Goal: Task Accomplishment & Management: Manage account settings

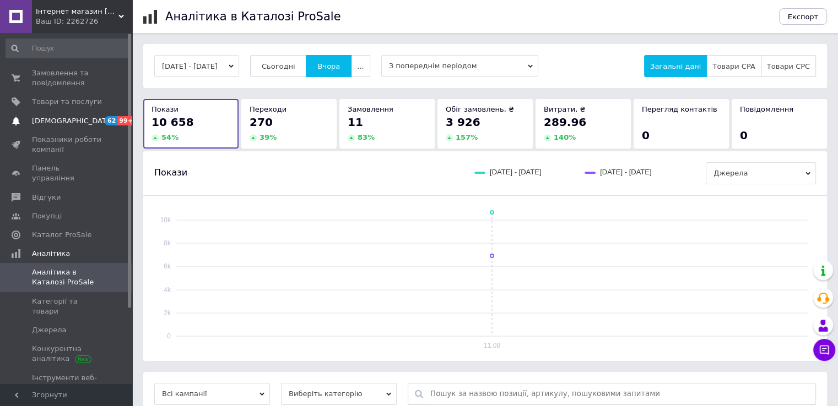
click at [53, 126] on link "Сповіщення 62 99+" at bounding box center [67, 121] width 135 height 19
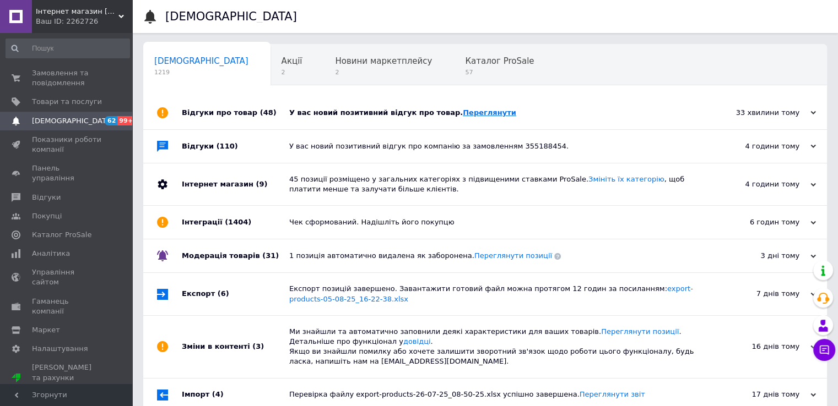
click at [482, 111] on link "Переглянути" at bounding box center [489, 112] width 53 height 8
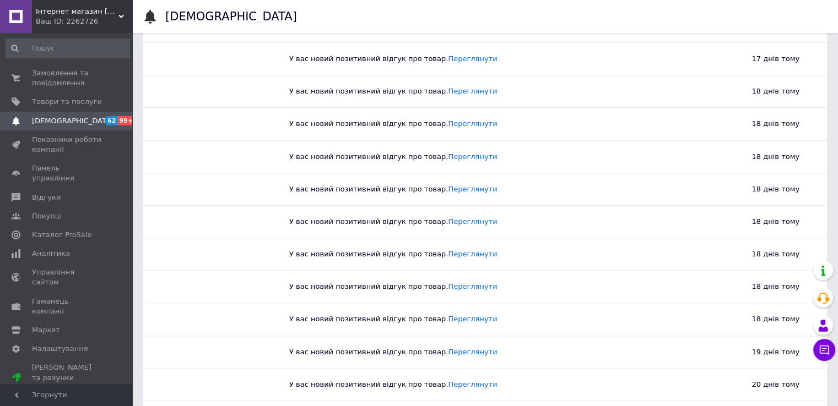
scroll to position [1157, 0]
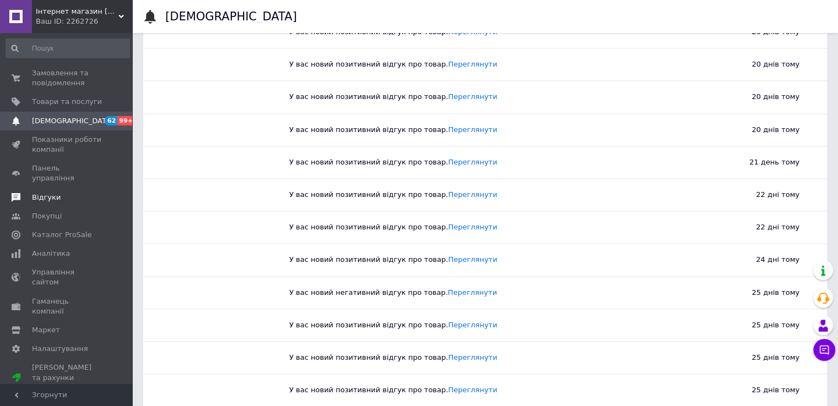
click at [59, 193] on span "Відгуки" at bounding box center [67, 198] width 70 height 10
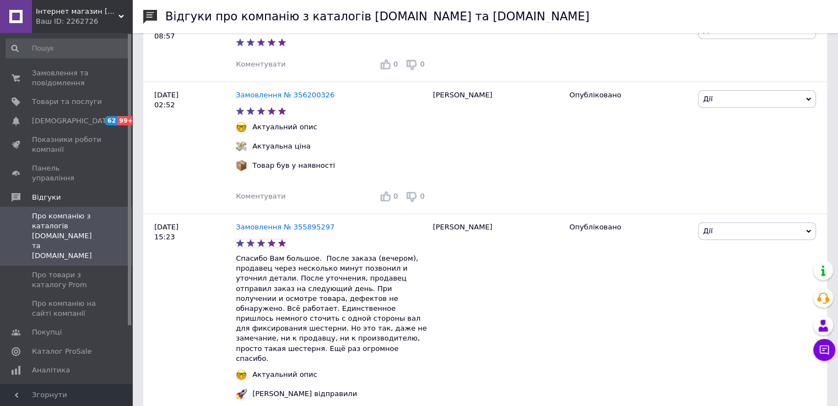
scroll to position [386, 0]
click at [58, 270] on span "Про товари з каталогу Prom" at bounding box center [67, 280] width 70 height 20
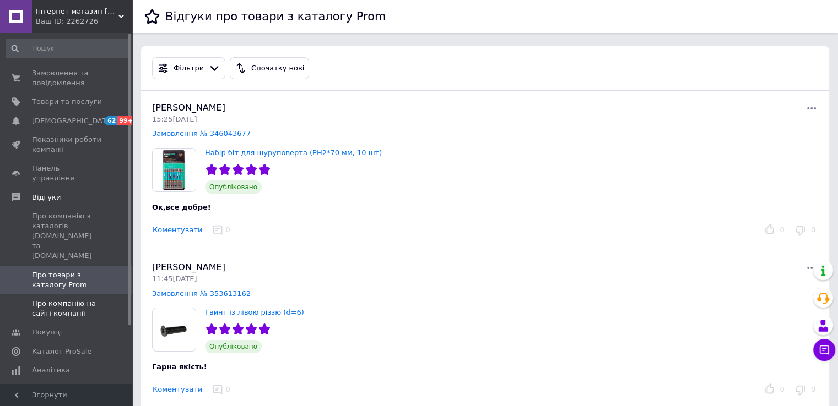
click at [54, 299] on span "Про компанію на сайті компанії" at bounding box center [67, 309] width 70 height 20
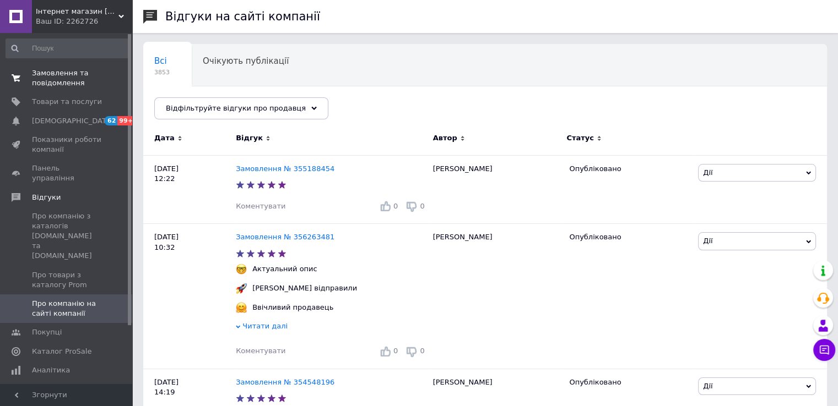
click at [53, 78] on span "Замовлення та повідомлення" at bounding box center [67, 78] width 70 height 20
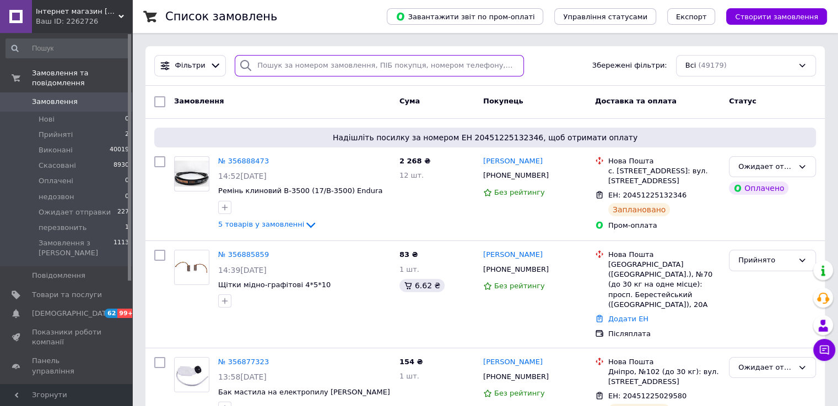
click at [268, 60] on input "search" at bounding box center [379, 65] width 289 height 21
paste input "355407238"
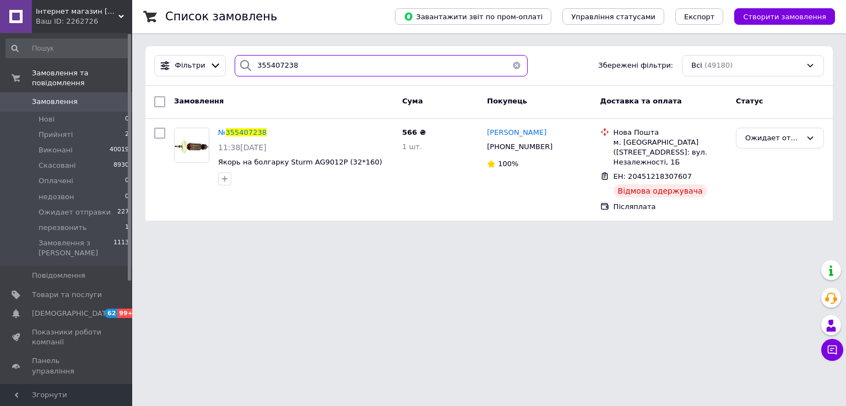
type input "355407238"
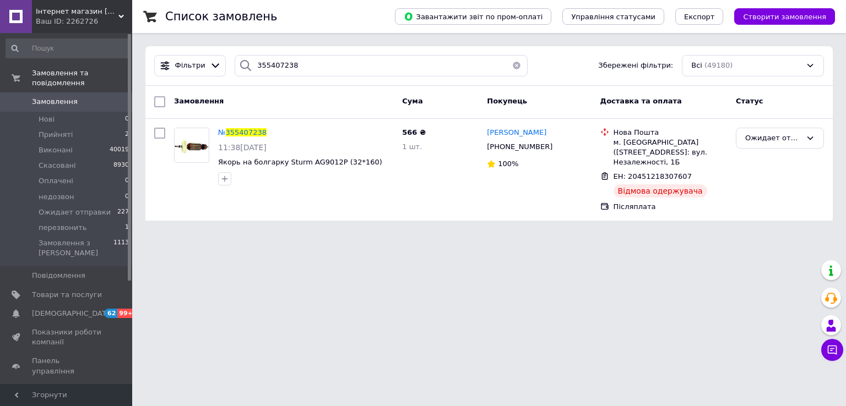
click at [57, 97] on span "Замовлення" at bounding box center [55, 102] width 46 height 10
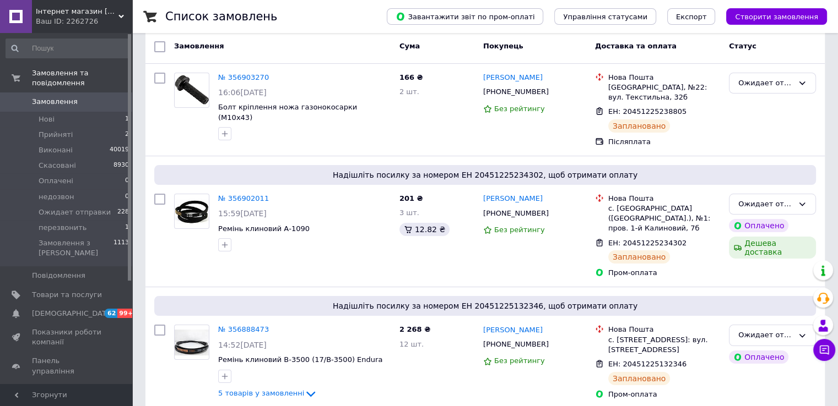
scroll to position [55, 0]
click at [44, 97] on span "Замовлення" at bounding box center [55, 102] width 46 height 10
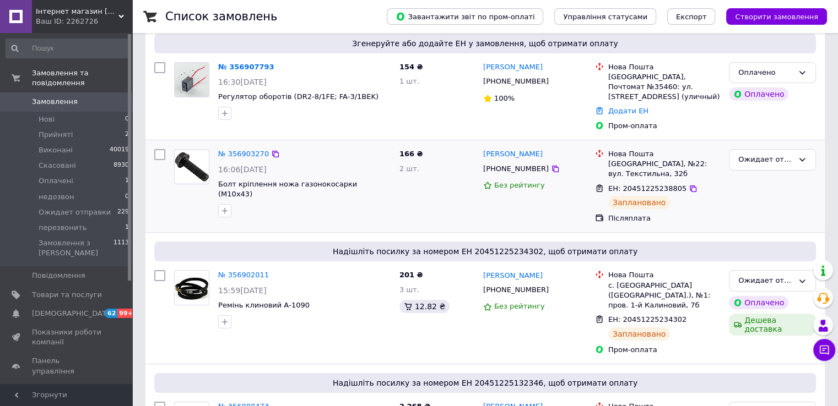
scroll to position [165, 0]
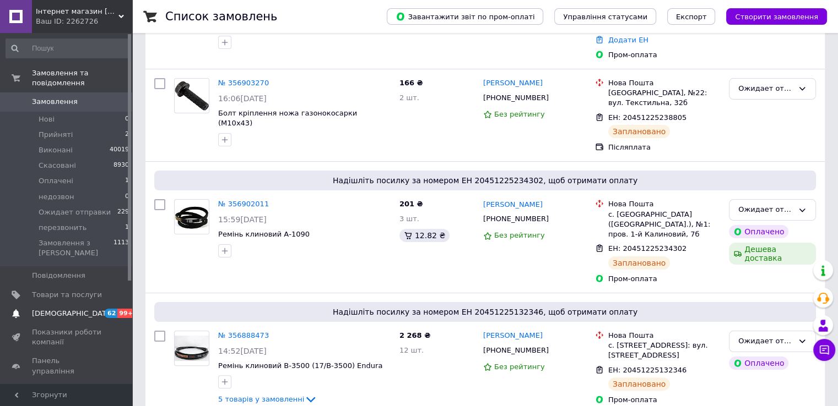
click at [46, 309] on span "[DEMOGRAPHIC_DATA]" at bounding box center [73, 314] width 82 height 10
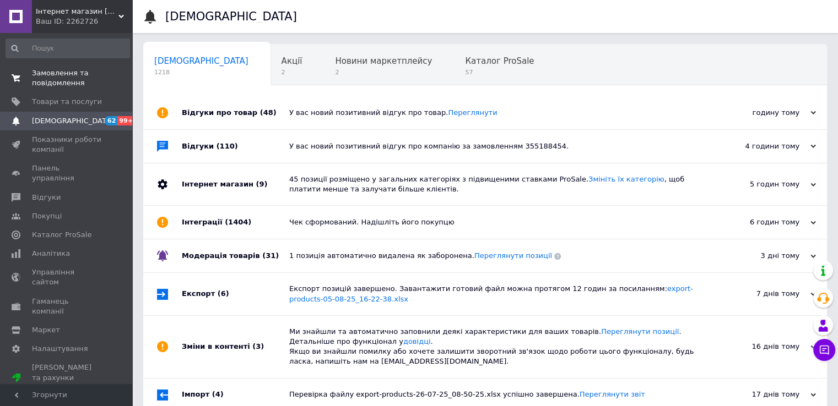
click at [44, 82] on span "Замовлення та повідомлення" at bounding box center [67, 78] width 70 height 20
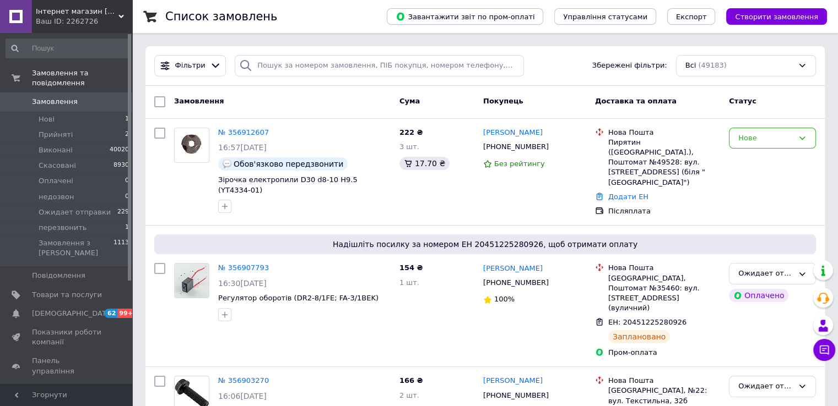
click at [66, 97] on span "Замовлення" at bounding box center [55, 102] width 46 height 10
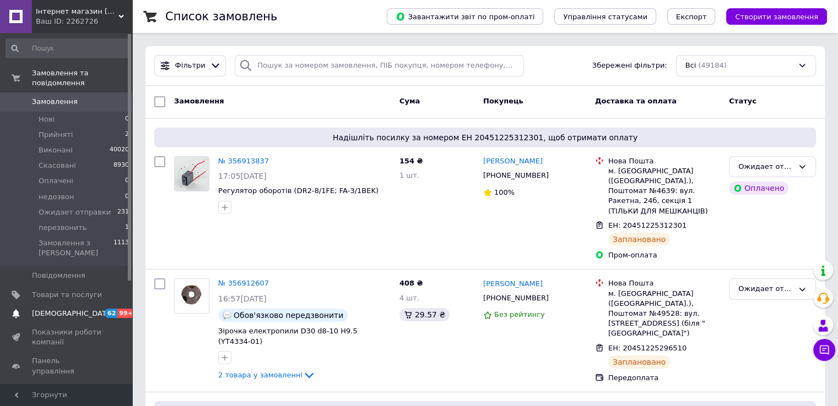
click at [61, 309] on span "[DEMOGRAPHIC_DATA]" at bounding box center [73, 314] width 82 height 10
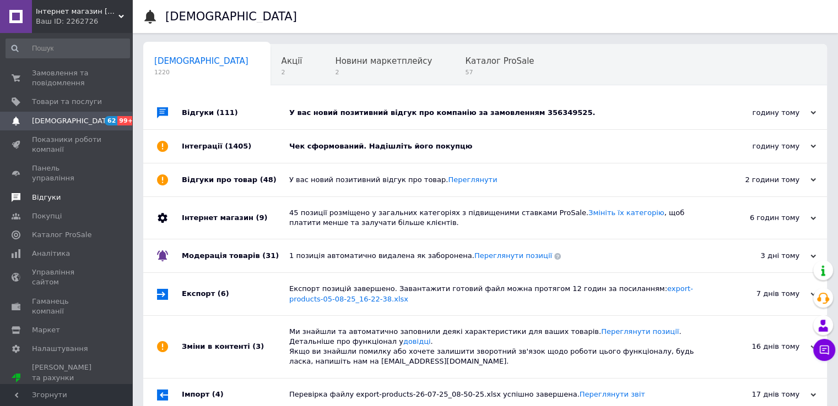
click at [48, 193] on span "Відгуки" at bounding box center [46, 198] width 29 height 10
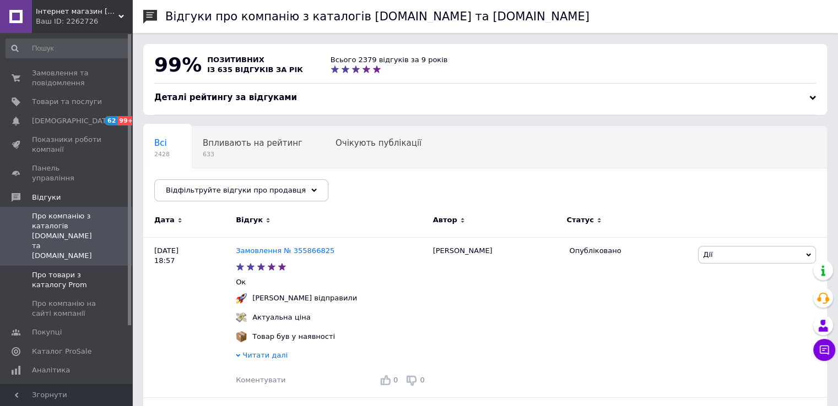
click at [57, 270] on span "Про товари з каталогу Prom" at bounding box center [67, 280] width 70 height 20
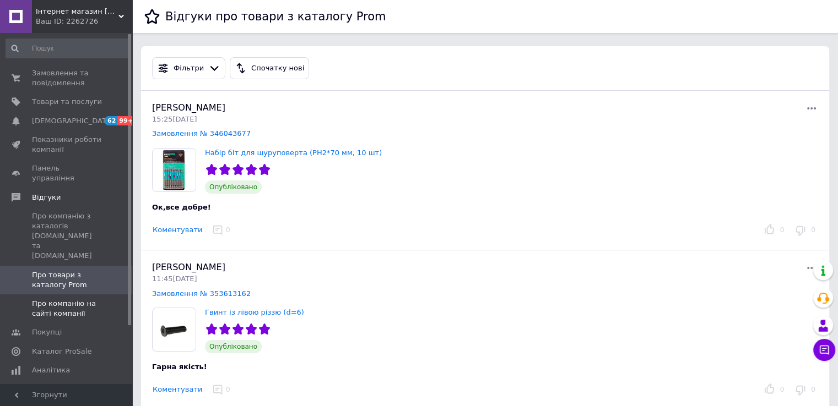
click at [62, 299] on span "Про компанію на сайті компанії" at bounding box center [67, 309] width 70 height 20
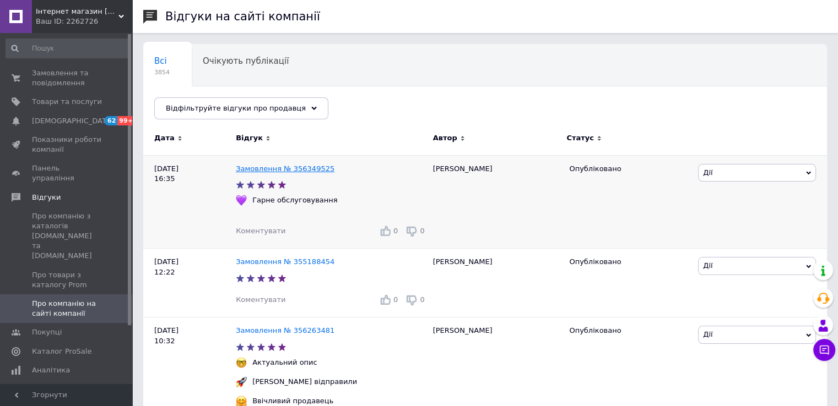
click at [313, 170] on link "Замовлення № 356349525" at bounding box center [285, 169] width 99 height 8
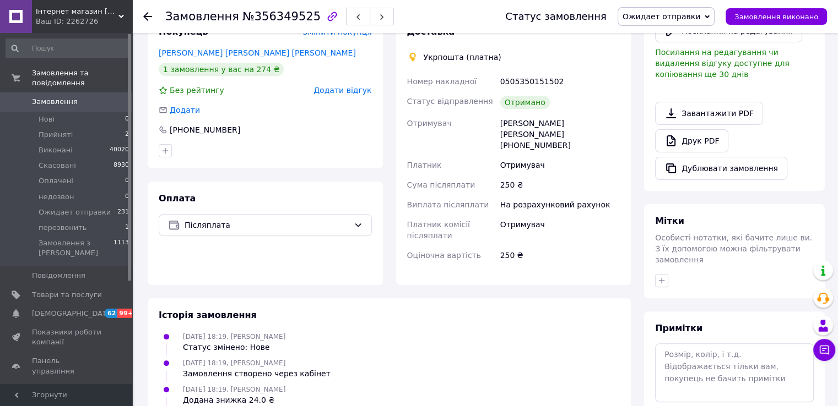
scroll to position [330, 0]
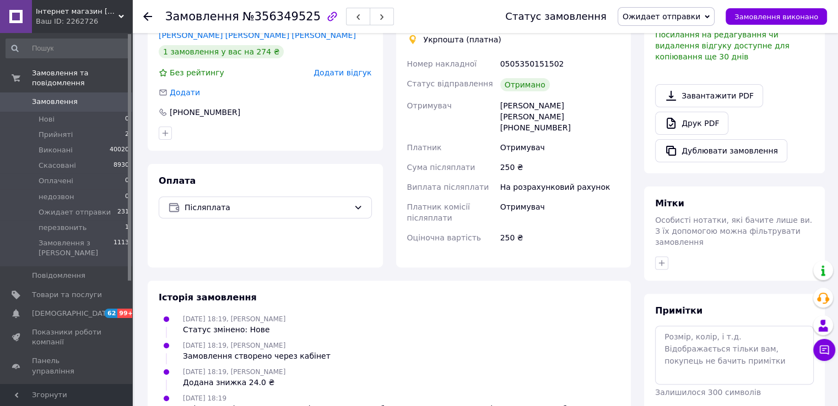
click at [62, 97] on span "Замовлення" at bounding box center [55, 102] width 46 height 10
